Goal: Information Seeking & Learning: Learn about a topic

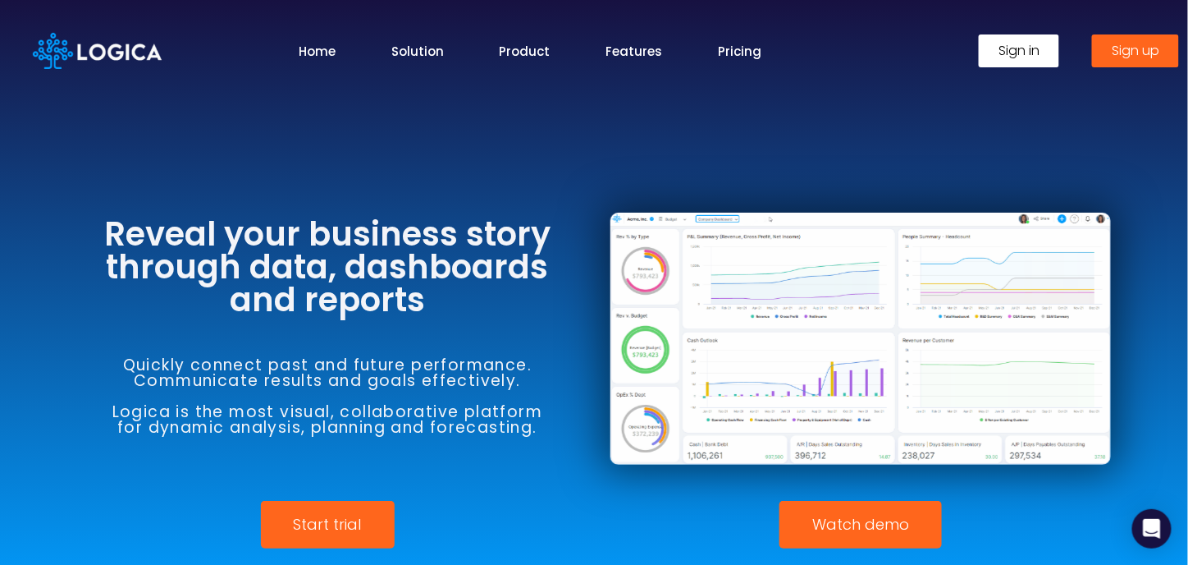
click at [322, 53] on link "Home" at bounding box center [317, 51] width 37 height 19
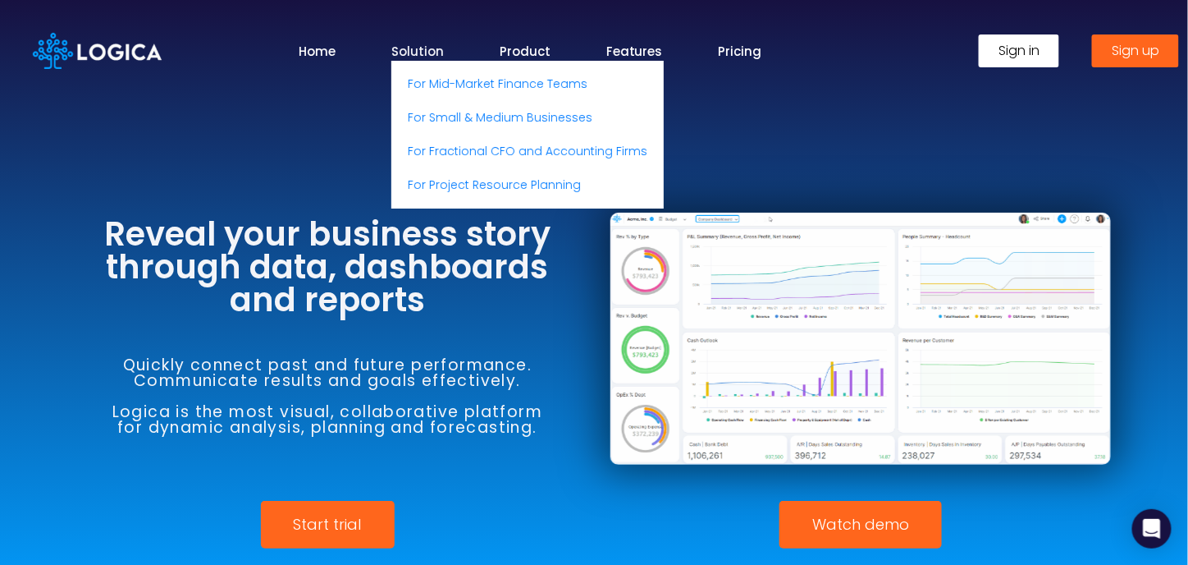
click at [428, 53] on link "Solution" at bounding box center [417, 51] width 53 height 19
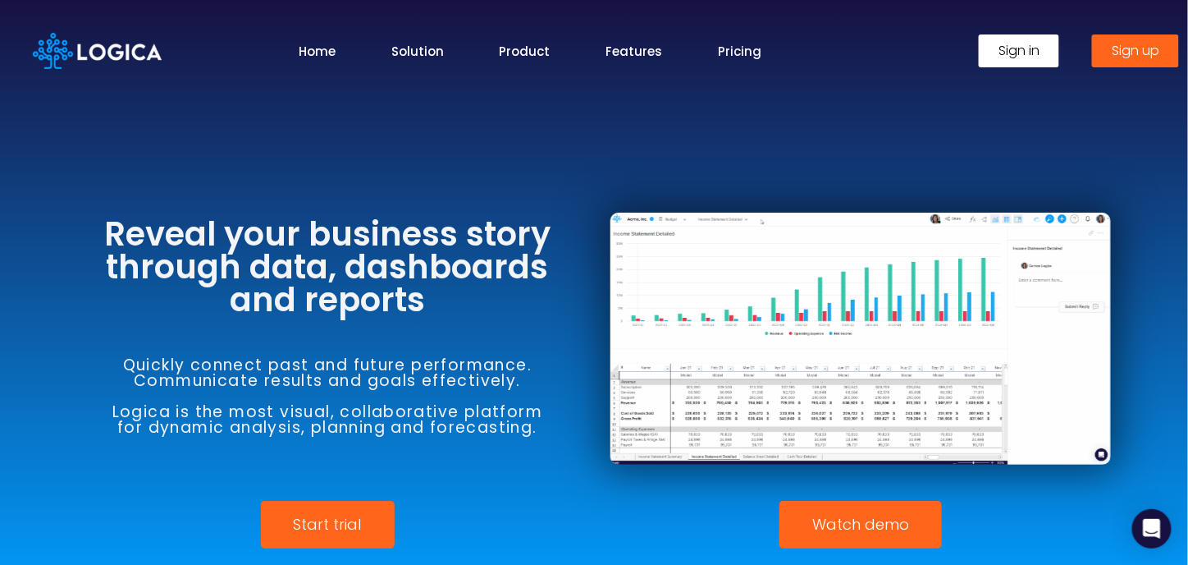
click at [753, 51] on link "Pricing" at bounding box center [740, 51] width 43 height 19
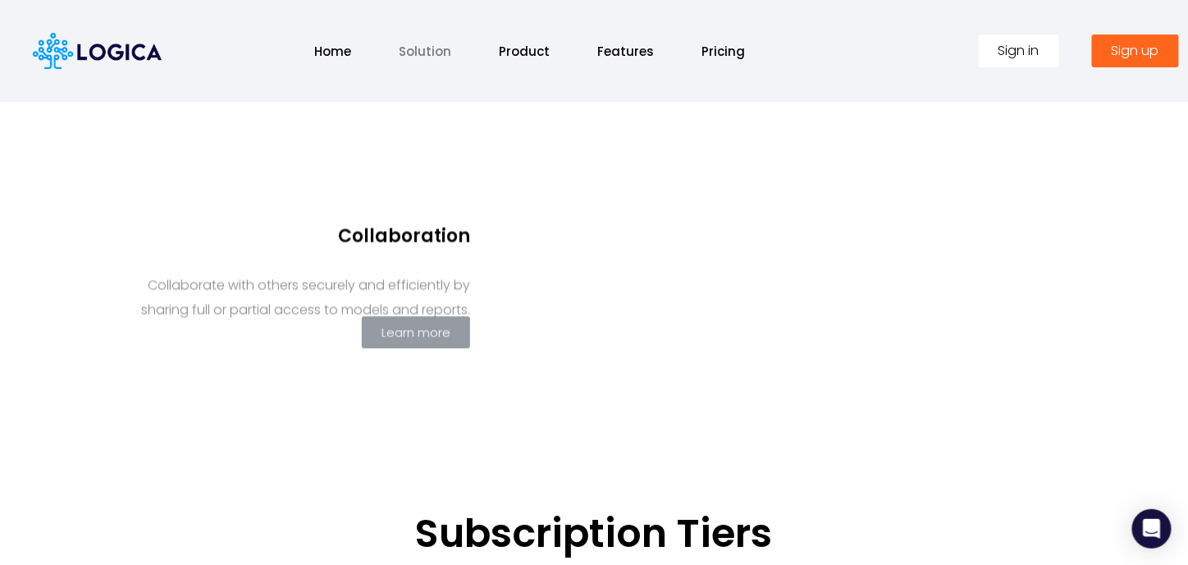
scroll to position [1463, 0]
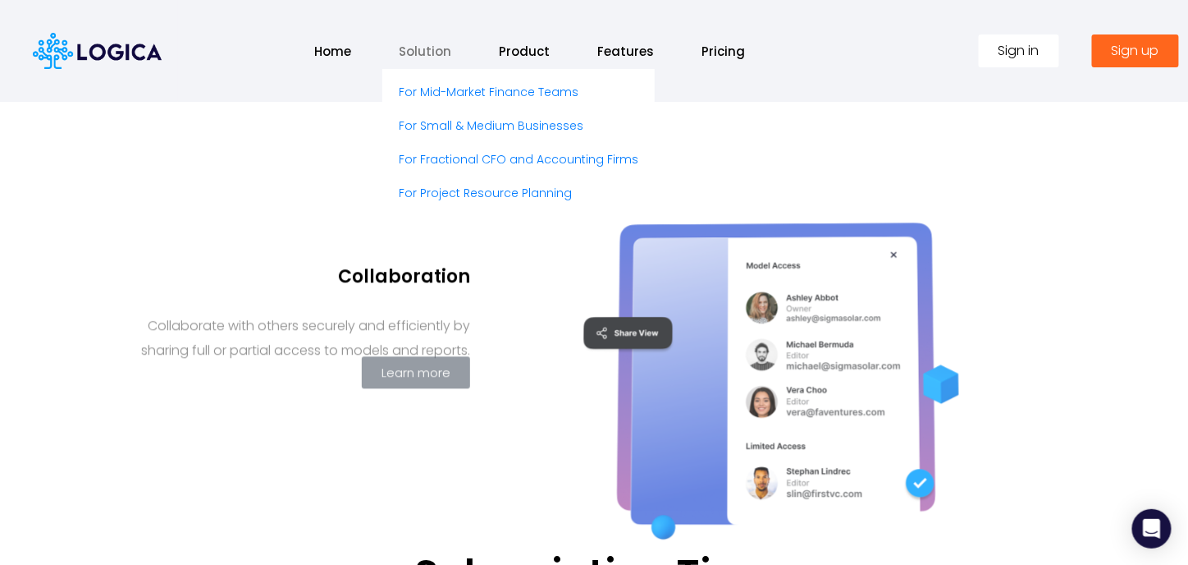
click at [405, 34] on link "Solution" at bounding box center [424, 51] width 85 height 35
